Goal: Information Seeking & Learning: Learn about a topic

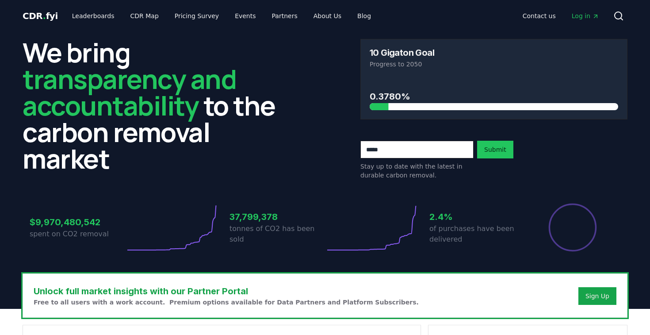
click at [83, 15] on link "Leaderboards" at bounding box center [93, 16] width 57 height 16
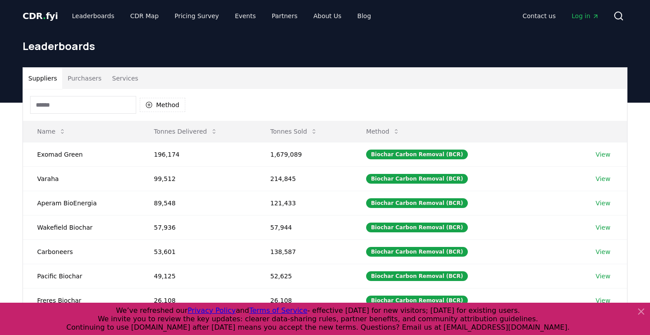
click at [105, 103] on input at bounding box center [83, 105] width 106 height 18
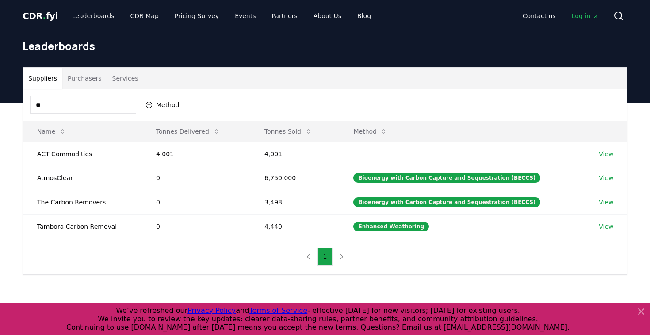
type input "*"
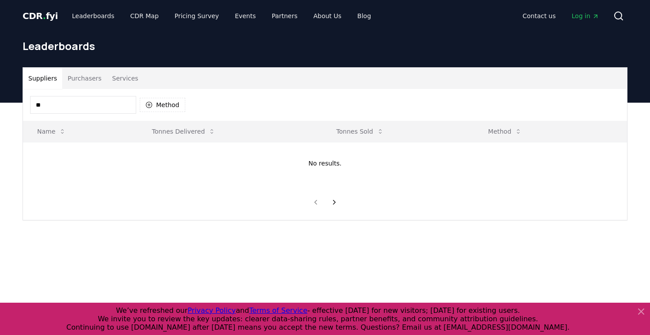
type input "*"
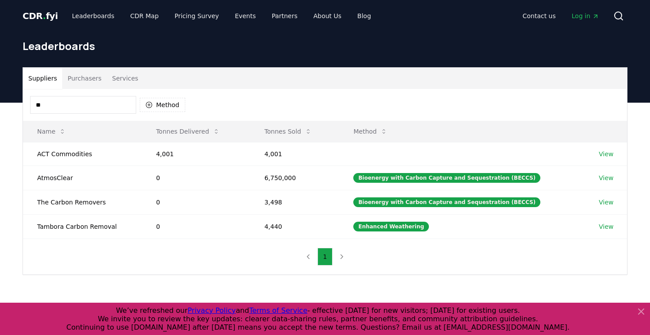
type input "*"
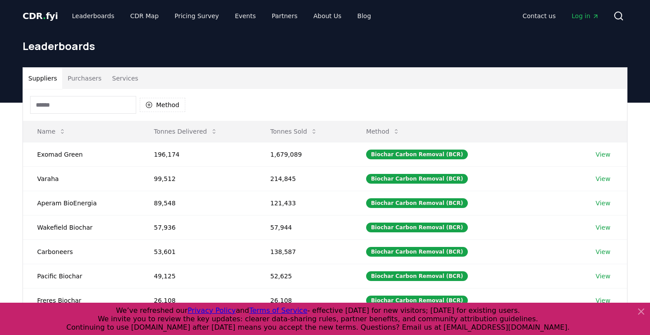
click at [82, 78] on button "Purchasers" at bounding box center [84, 78] width 45 height 21
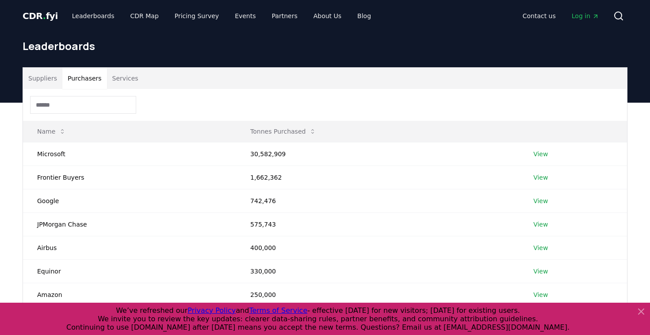
click at [84, 99] on input at bounding box center [83, 105] width 106 height 18
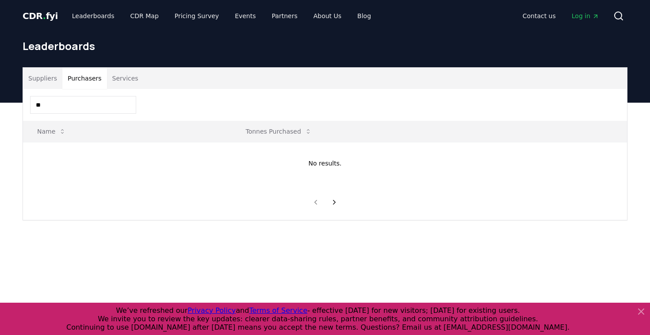
type input "*"
click at [117, 104] on input "**" at bounding box center [83, 105] width 106 height 18
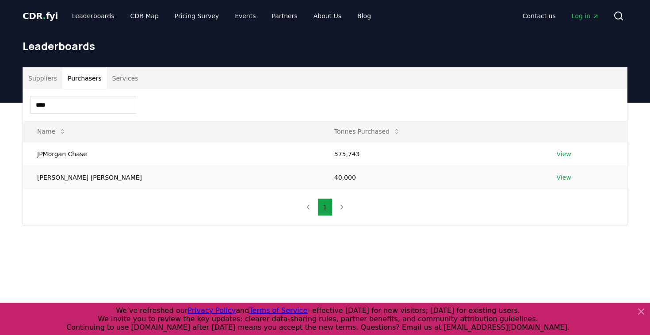
type input "****"
click at [543, 180] on td "View" at bounding box center [585, 176] width 84 height 23
click at [557, 177] on link "View" at bounding box center [564, 177] width 15 height 9
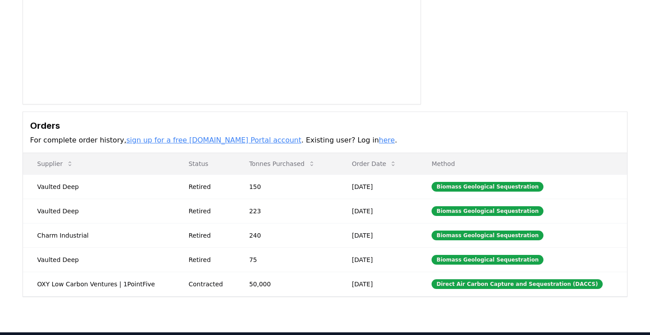
scroll to position [154, 0]
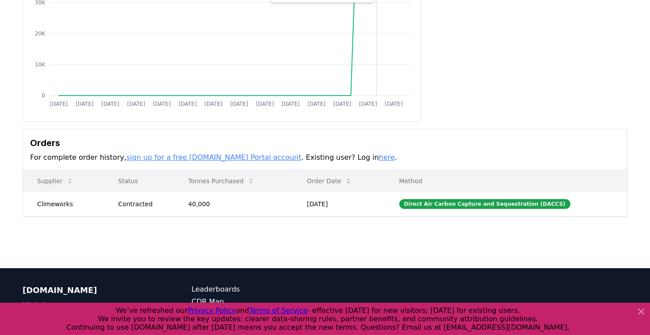
scroll to position [166, 0]
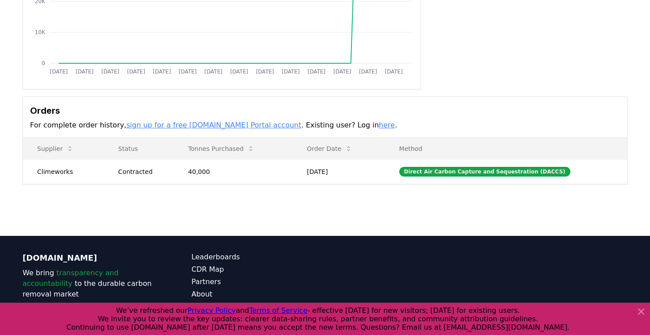
click at [643, 311] on icon at bounding box center [641, 311] width 11 height 11
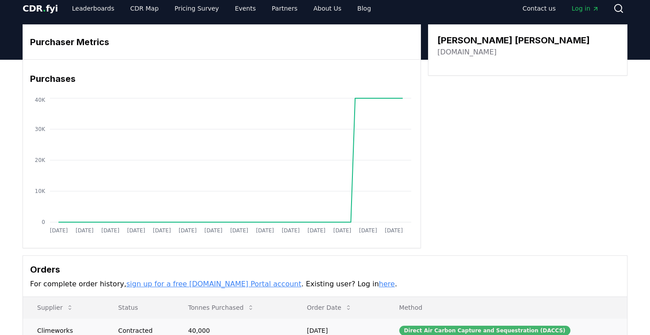
scroll to position [0, 0]
